Goal: Task Accomplishment & Management: Use online tool/utility

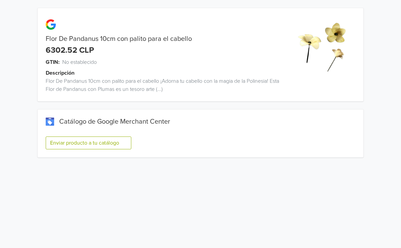
click at [108, 141] on button "Enviar producto a tu catálogo" at bounding box center [89, 143] width 86 height 13
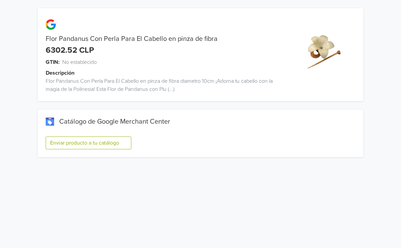
click at [99, 148] on button "Enviar producto a tu catálogo" at bounding box center [89, 143] width 86 height 13
